Goal: Task Accomplishment & Management: Manage account settings

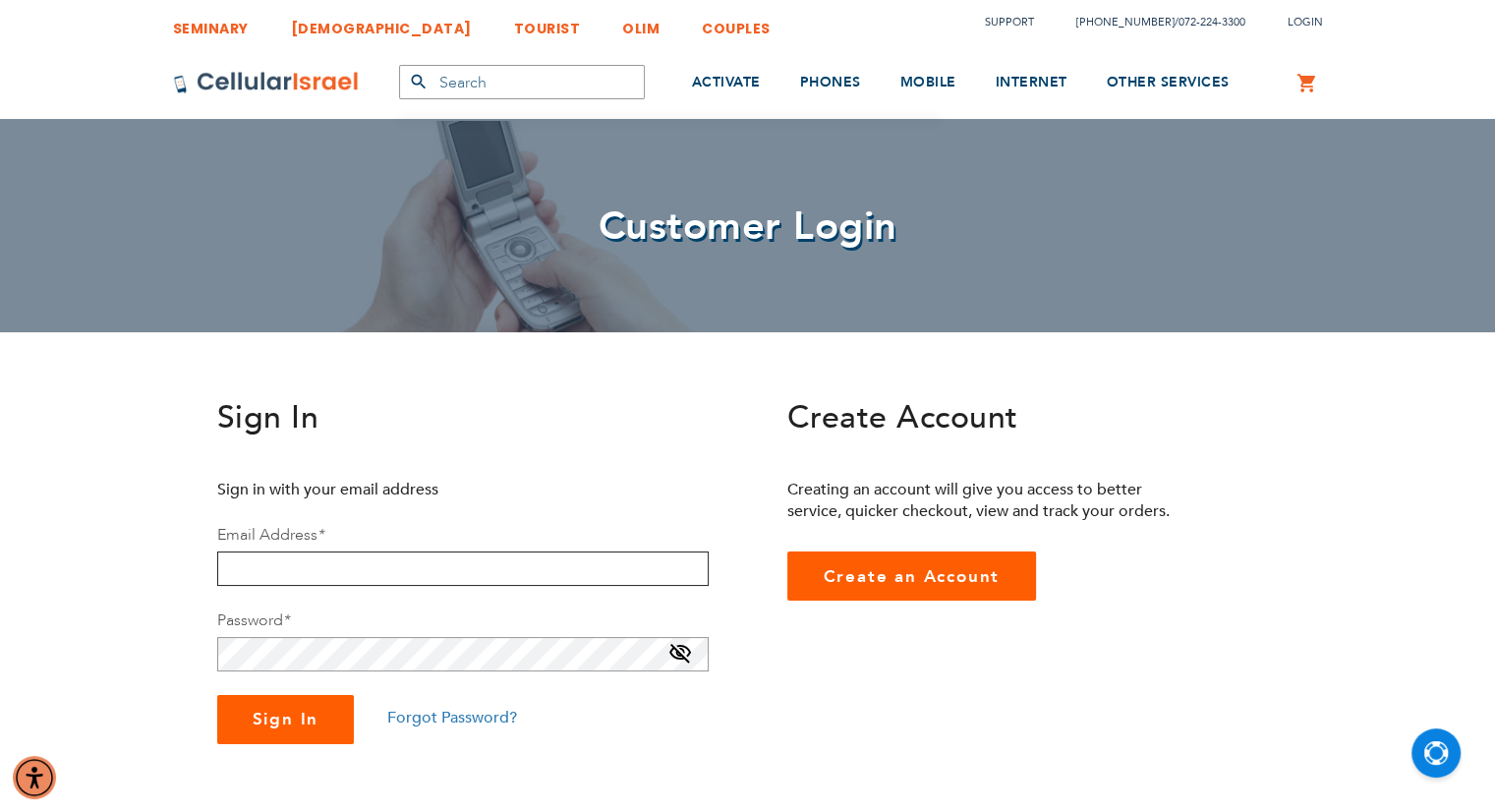
type input "[EMAIL_ADDRESS][DOMAIN_NAME]"
click at [291, 733] on button "Sign In" at bounding box center [286, 718] width 137 height 49
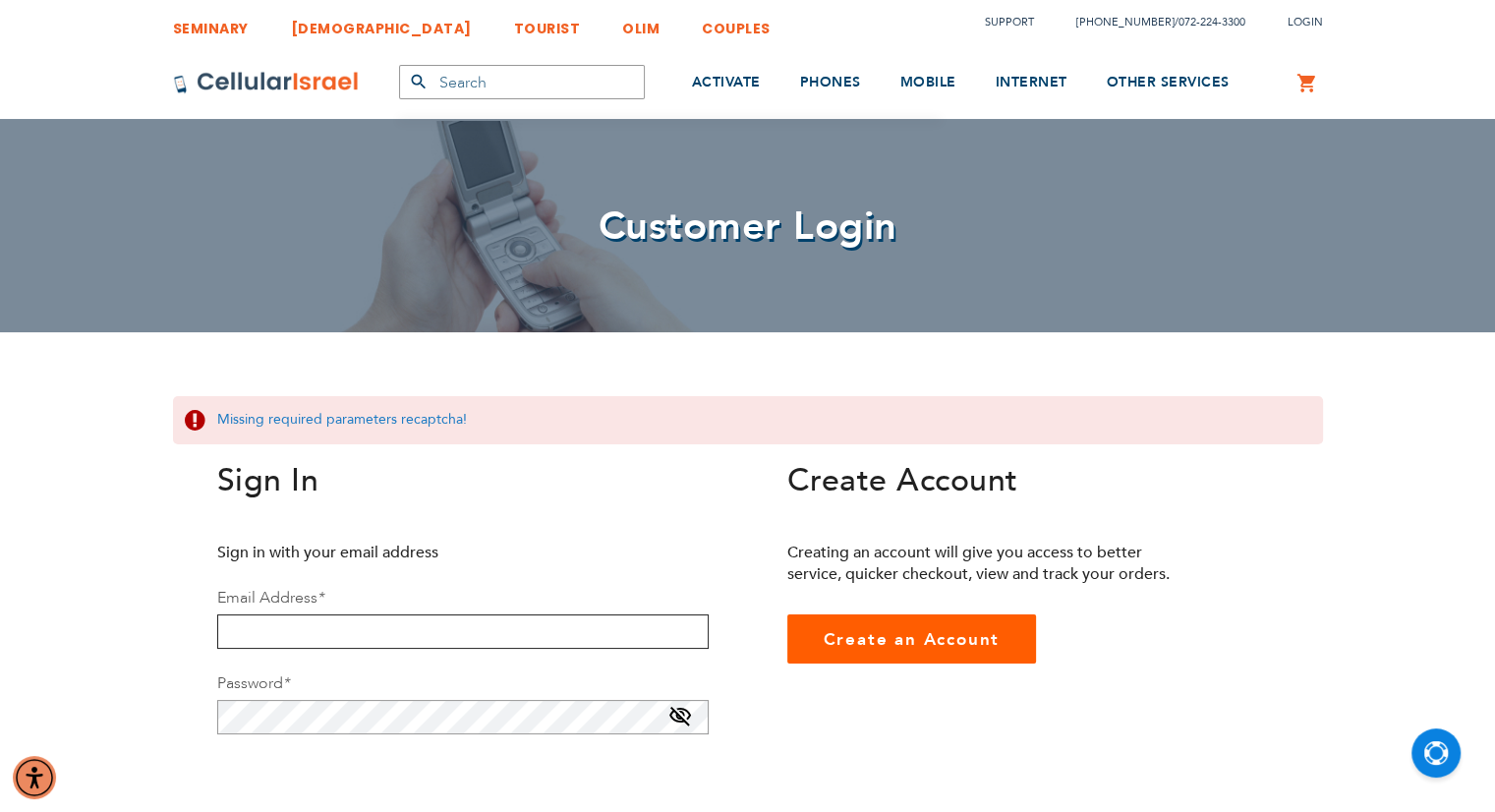
type input "[EMAIL_ADDRESS][DOMAIN_NAME]"
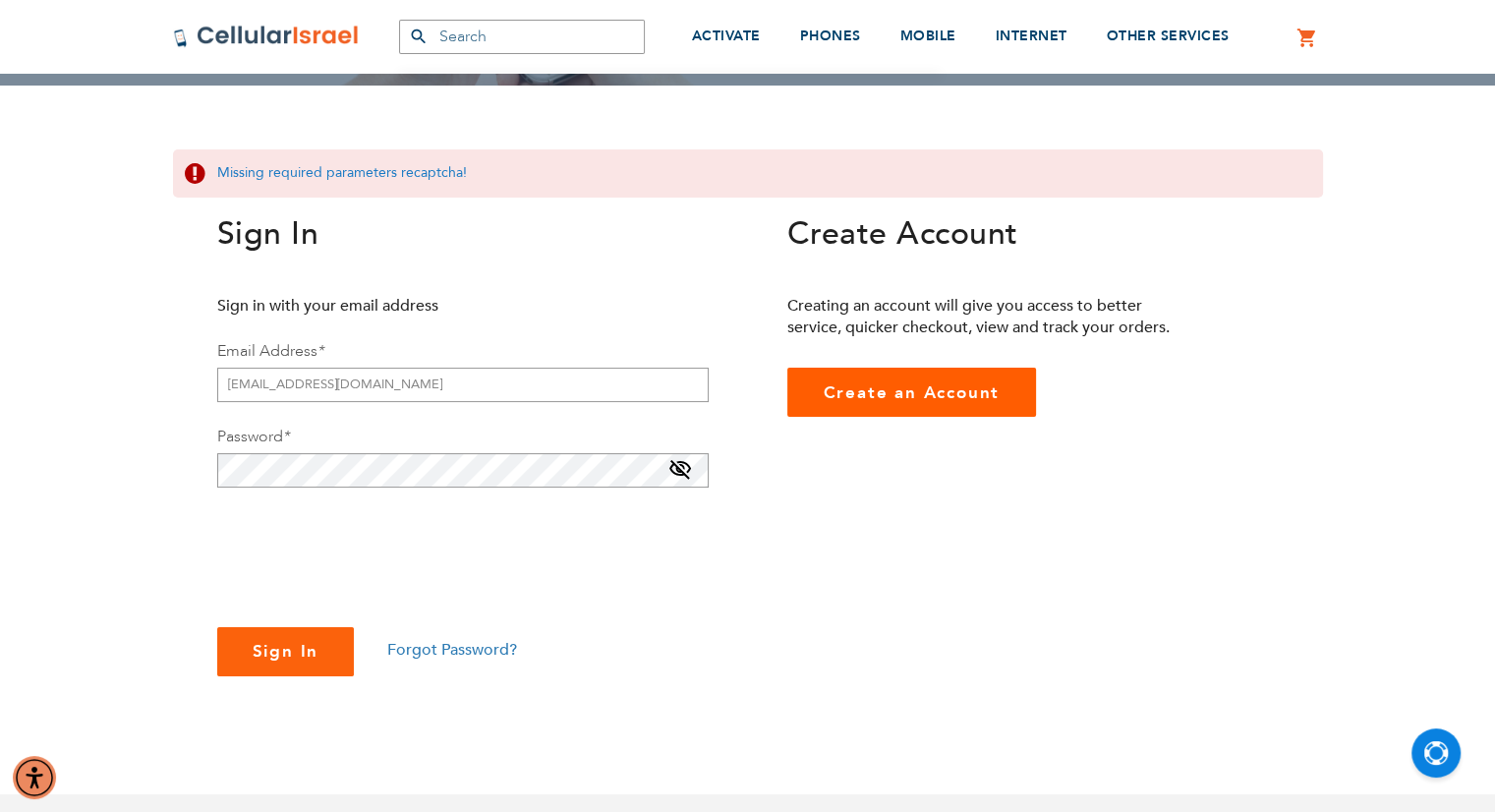
scroll to position [243, 0]
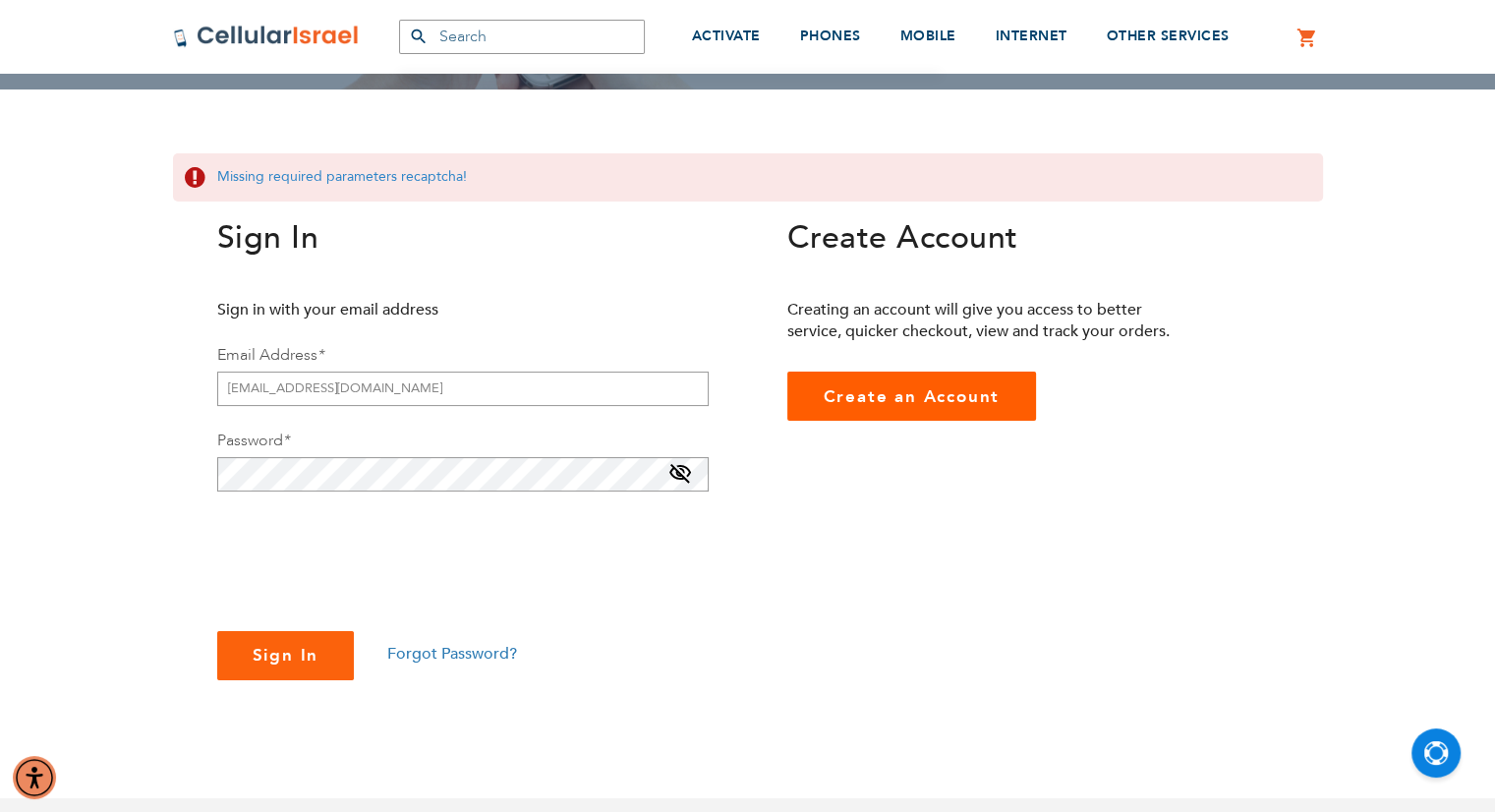
checkbox input "true"
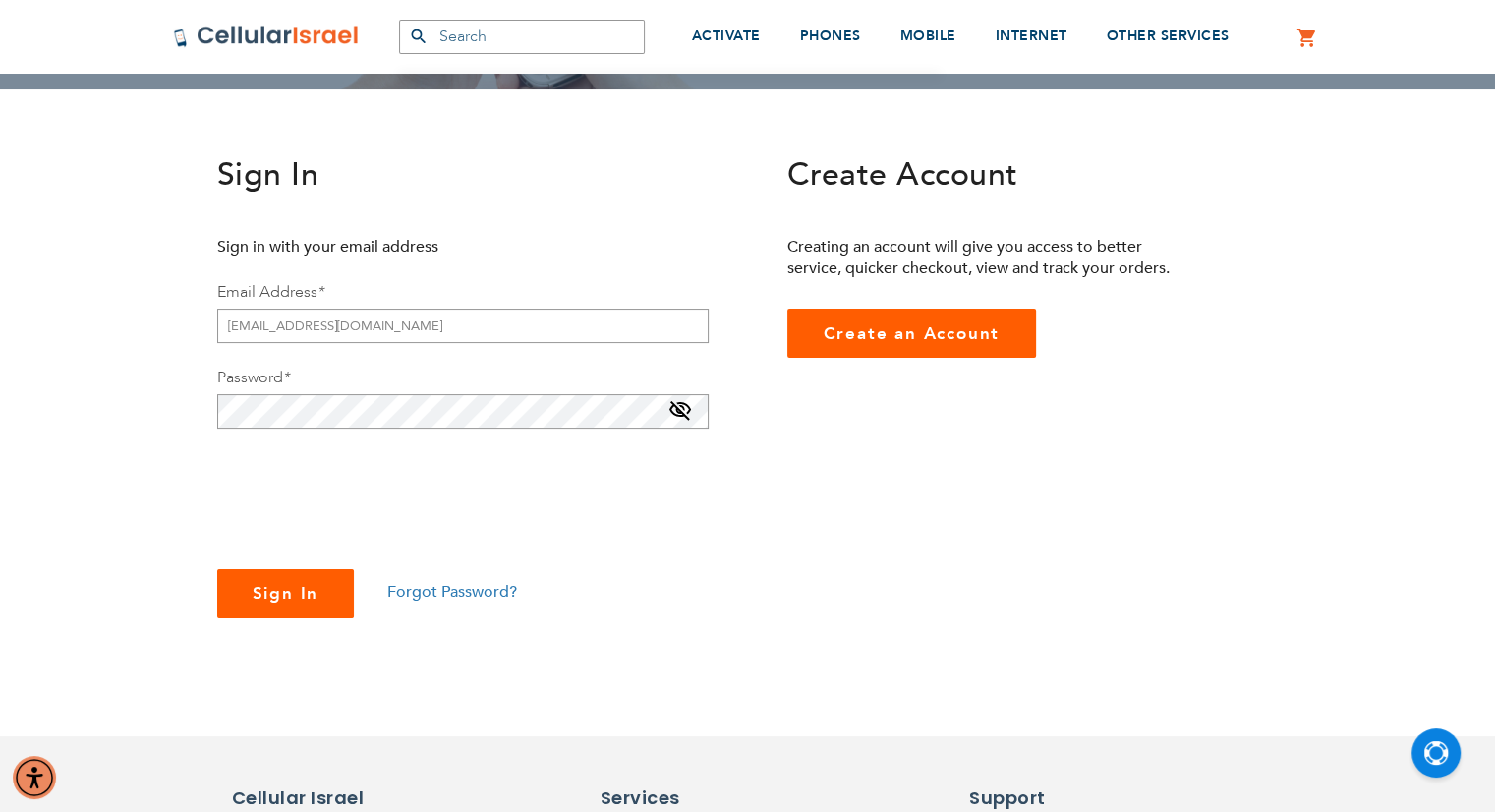
click at [288, 593] on span "Sign In" at bounding box center [286, 593] width 67 height 23
